Goal: Find specific page/section

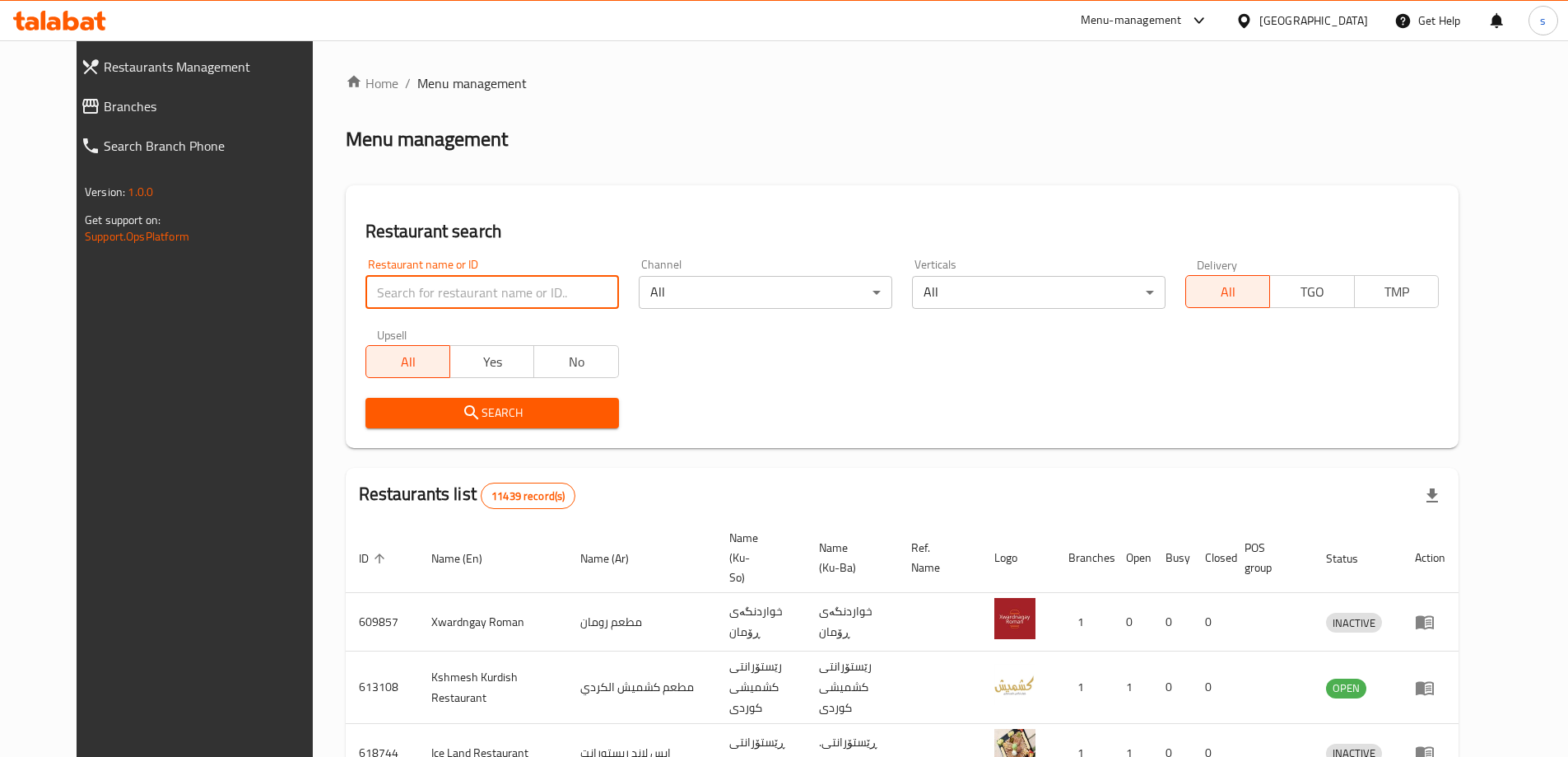
click at [464, 293] on input "search" at bounding box center [491, 291] width 254 height 33
paste input "Kulera ba qimay ashti"
type input "Kulera ba qimay ashti"
click button "Search" at bounding box center [491, 413] width 254 height 31
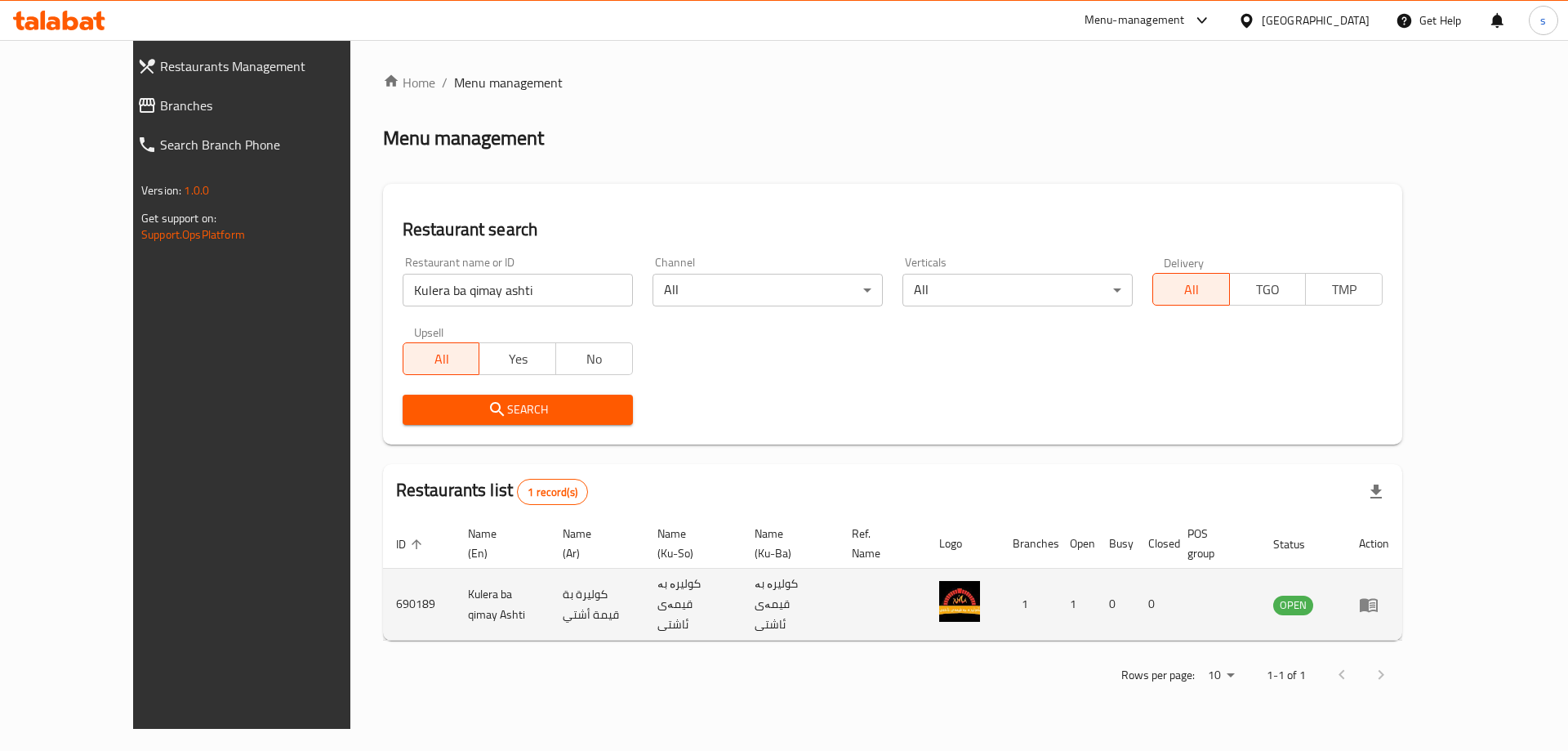
click at [1402, 589] on td "enhanced table" at bounding box center [1374, 604] width 57 height 71
click at [1375, 602] on icon "enhanced table" at bounding box center [1372, 605] width 6 height 7
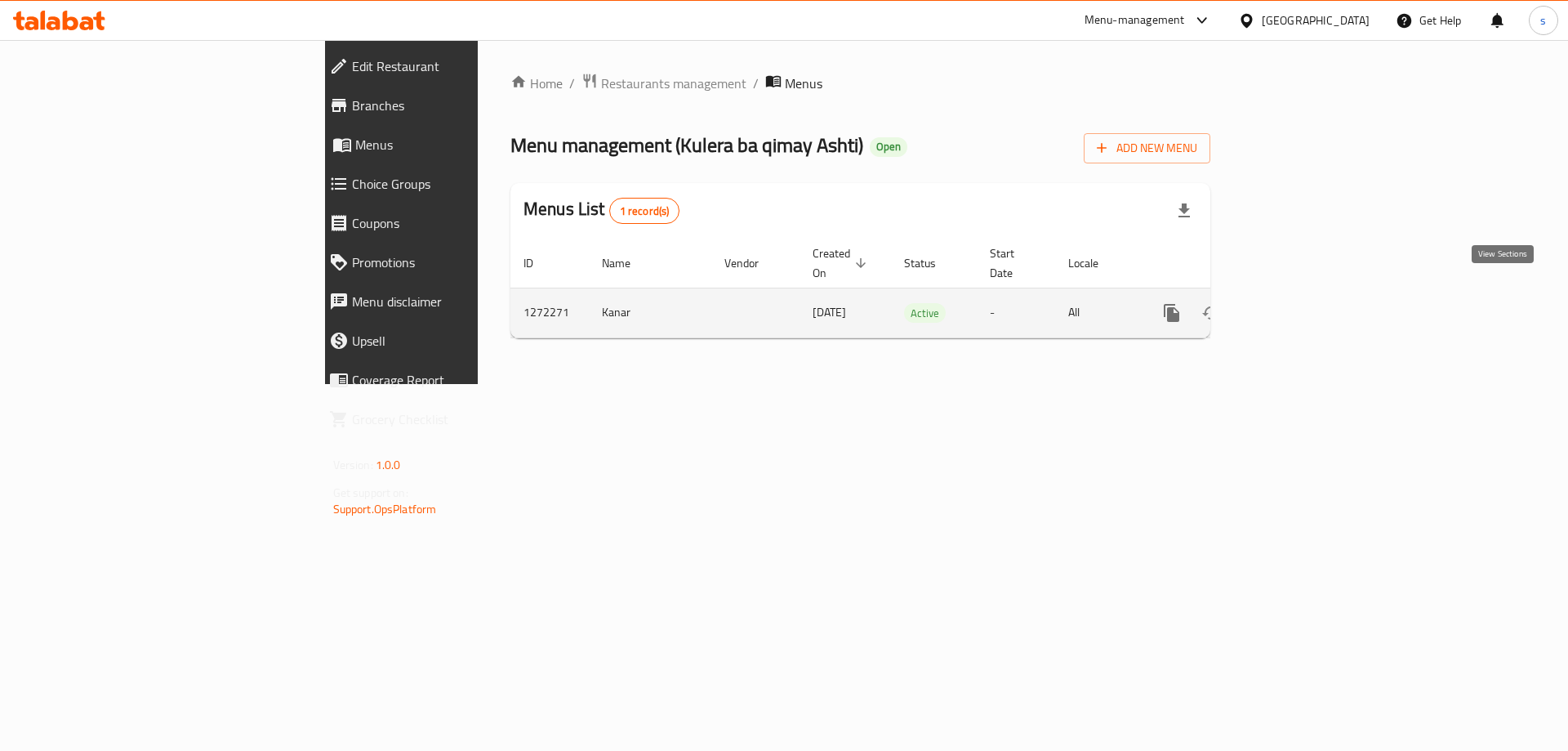
click at [1297, 305] on icon "enhanced table" at bounding box center [1289, 312] width 15 height 15
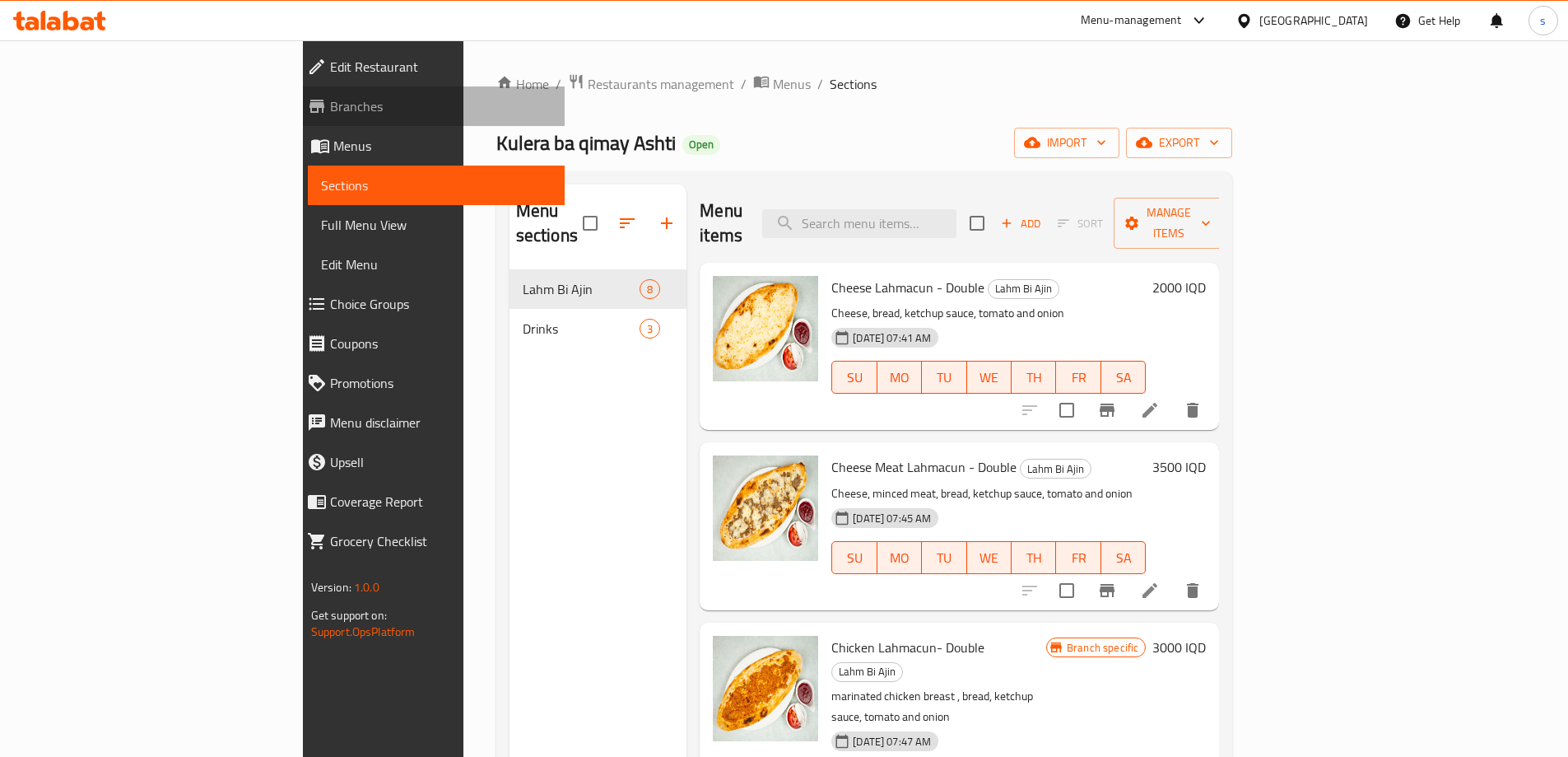
click at [294, 92] on link "Branches" at bounding box center [429, 107] width 270 height 39
